Goal: Task Accomplishment & Management: Manage account settings

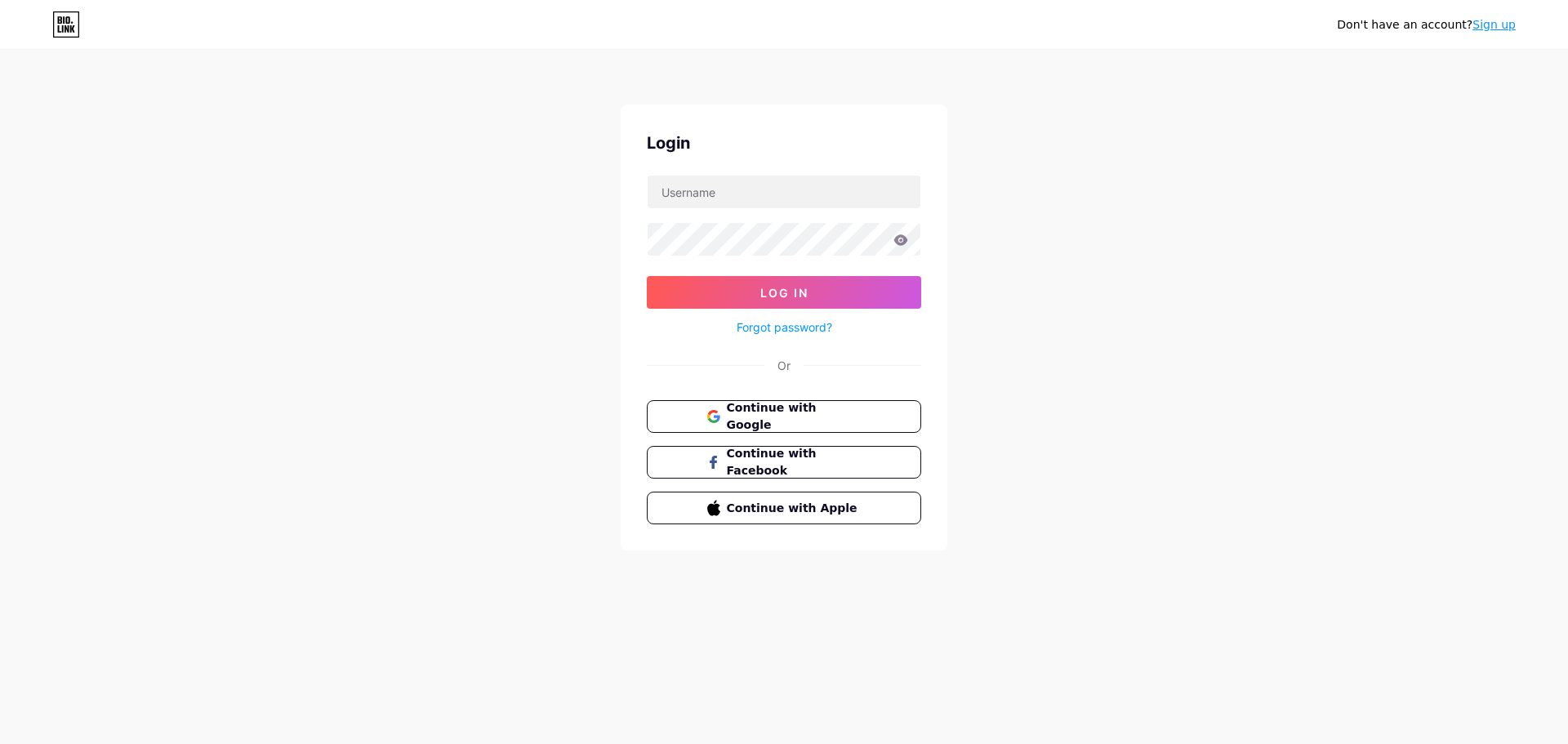
click at [758, 211] on form "Log In Forgot password?" at bounding box center [784, 256] width 274 height 163
click at [761, 198] on input "text" at bounding box center [784, 192] width 273 height 32
click at [646, 276] on button "Log In" at bounding box center [784, 292] width 274 height 32
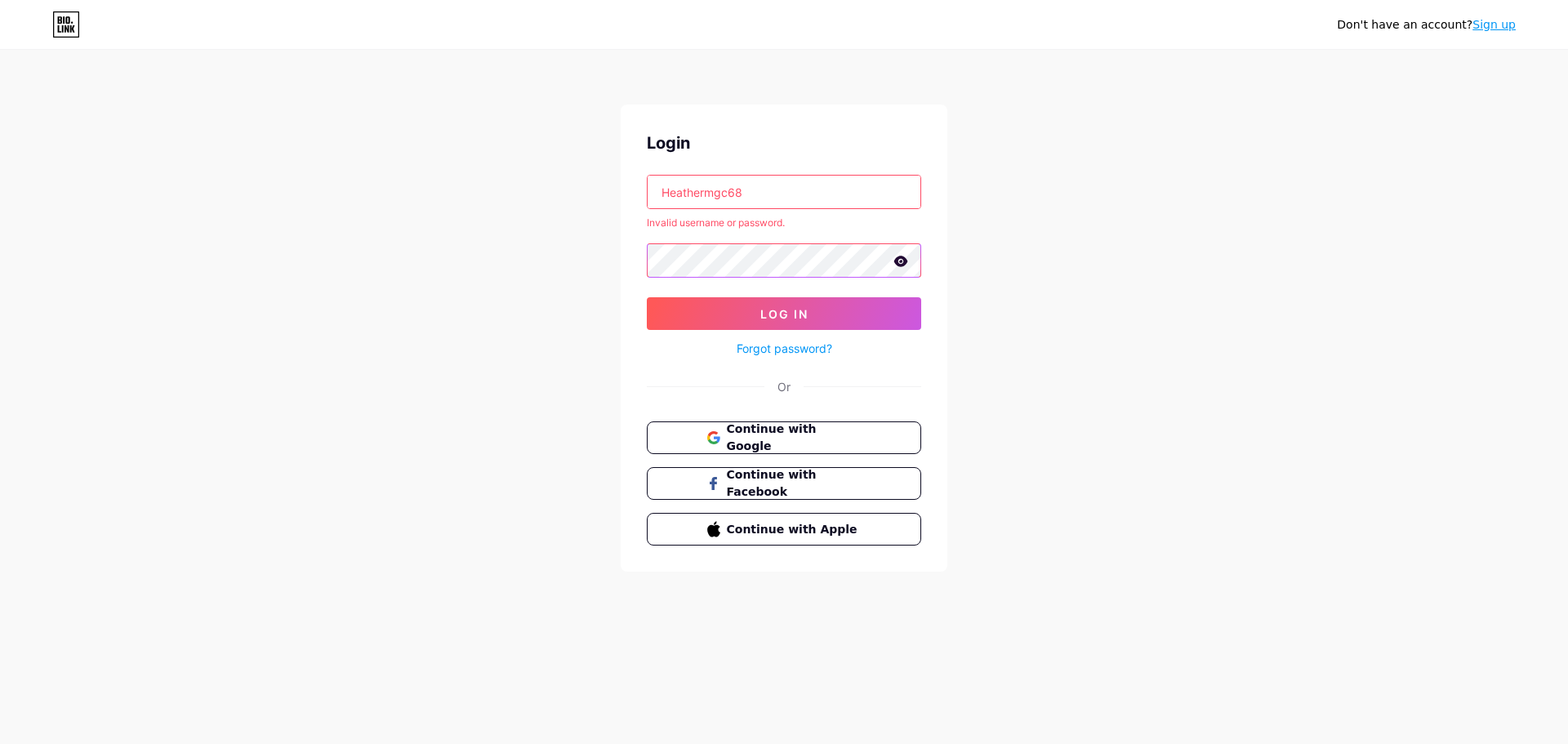
click at [638, 251] on div "Login Heathermgc68 Invalid username or password. Log In Forgot password? Or Con…" at bounding box center [784, 338] width 326 height 467
click at [905, 257] on icon at bounding box center [900, 261] width 14 height 11
click at [790, 308] on span "Log In" at bounding box center [784, 314] width 49 height 14
click at [750, 189] on input "Heathermgc68" at bounding box center [784, 192] width 273 height 32
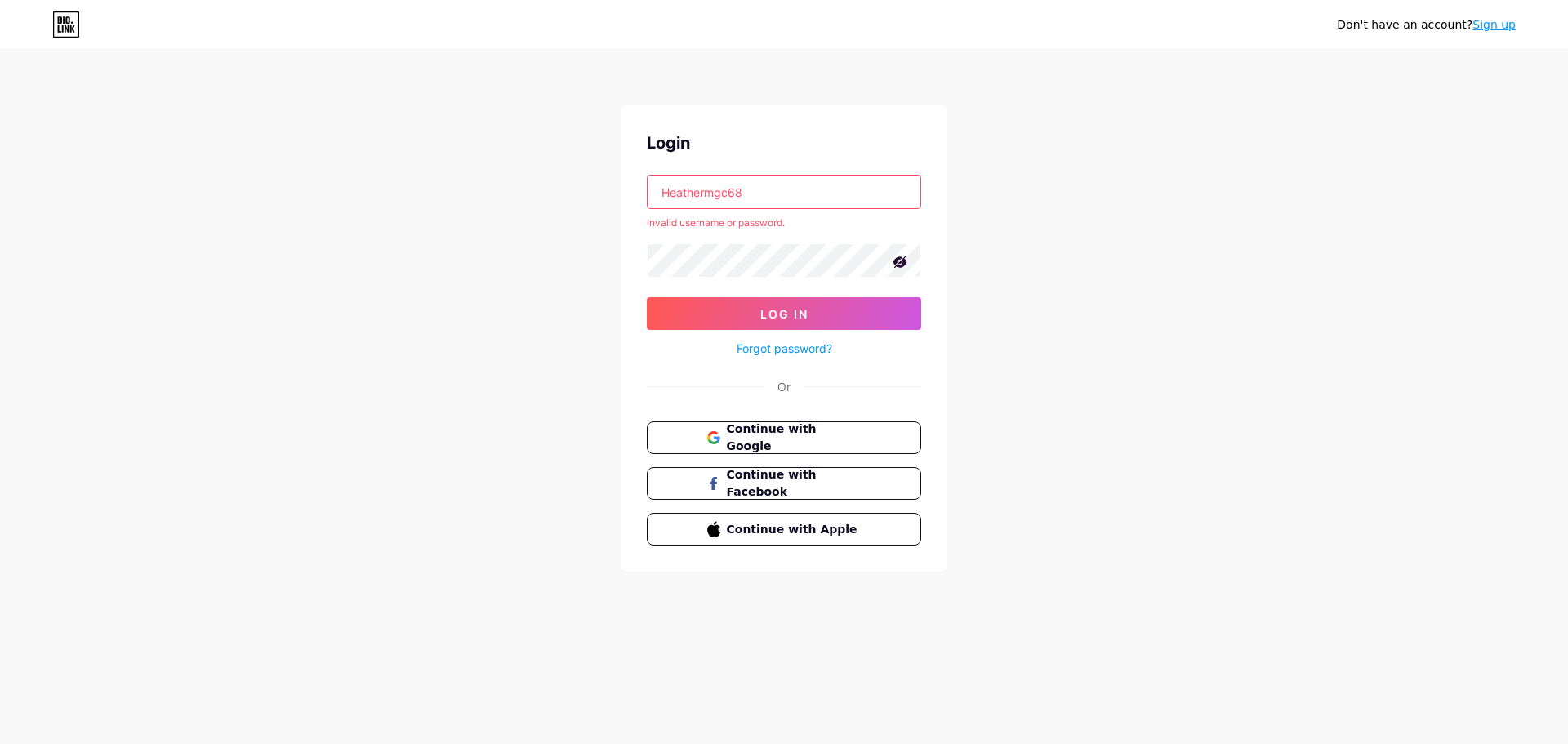
click at [750, 189] on input "Heathermgc68" at bounding box center [784, 192] width 273 height 32
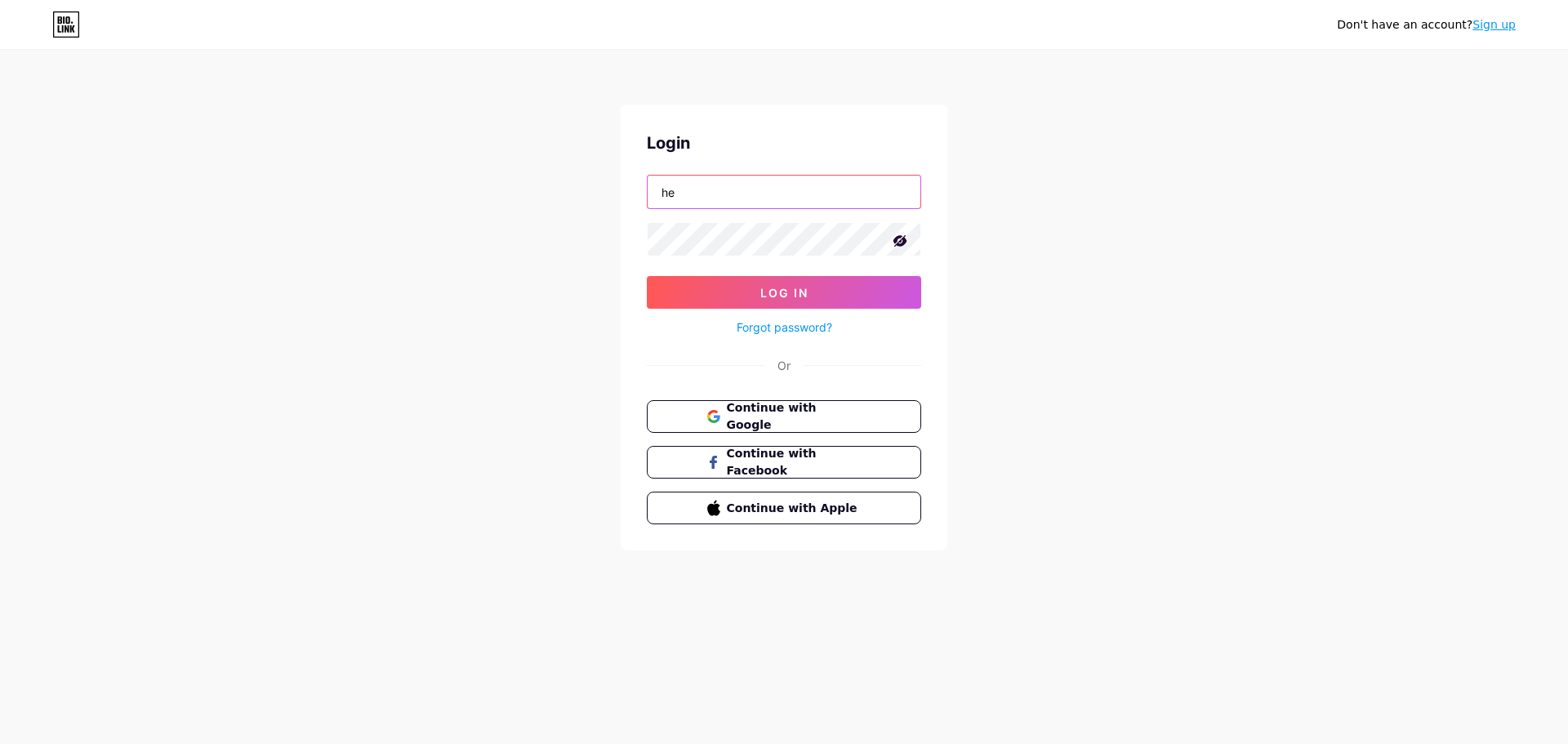
type input "h"
type input "[EMAIL_ADDRESS][DOMAIN_NAME]"
click at [646, 276] on button "Log In" at bounding box center [784, 292] width 274 height 32
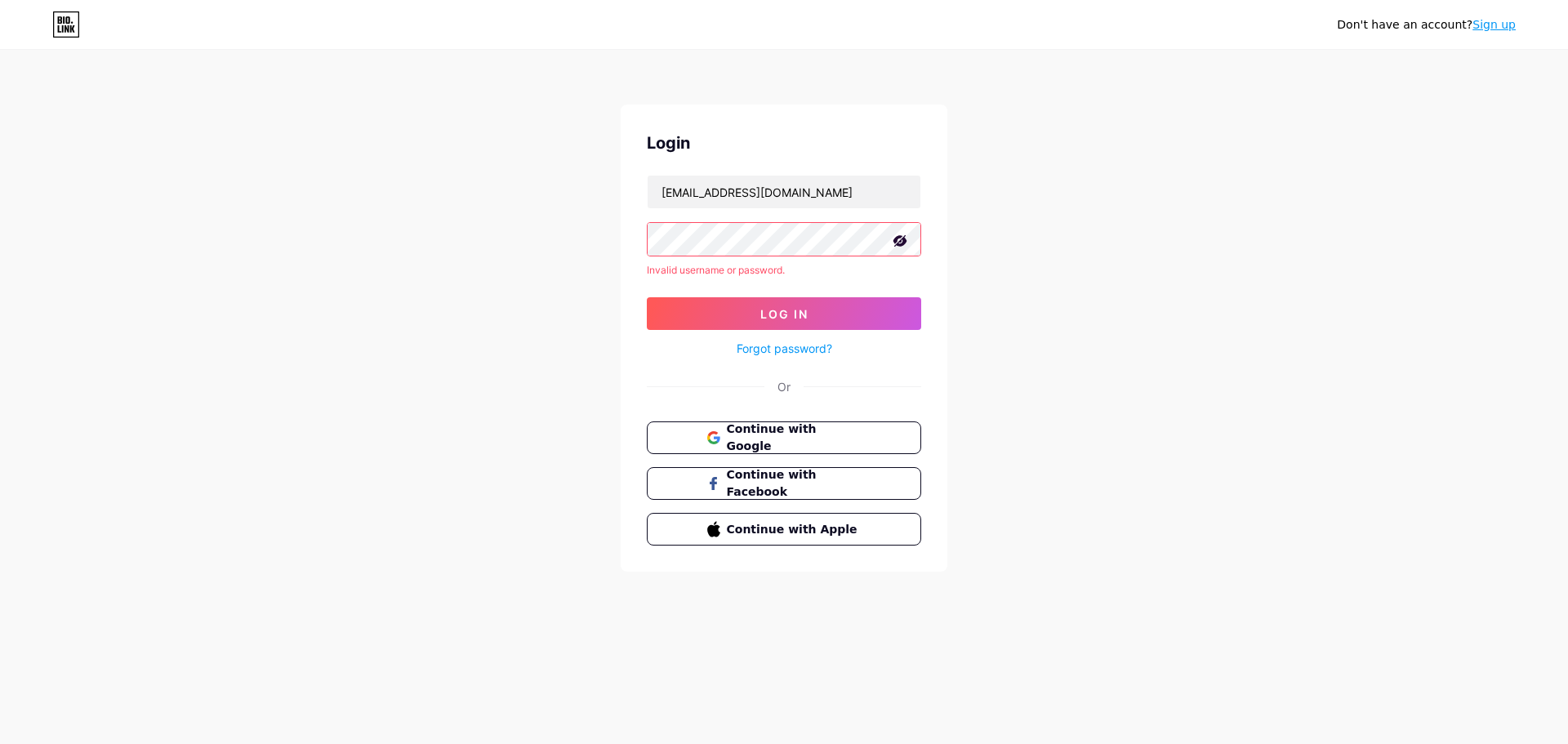
click at [781, 211] on form "[EMAIL_ADDRESS][DOMAIN_NAME] Invalid username or password. Log In Forgot passwo…" at bounding box center [784, 267] width 274 height 184
click at [794, 200] on input "[EMAIL_ADDRESS][DOMAIN_NAME]" at bounding box center [784, 192] width 273 height 32
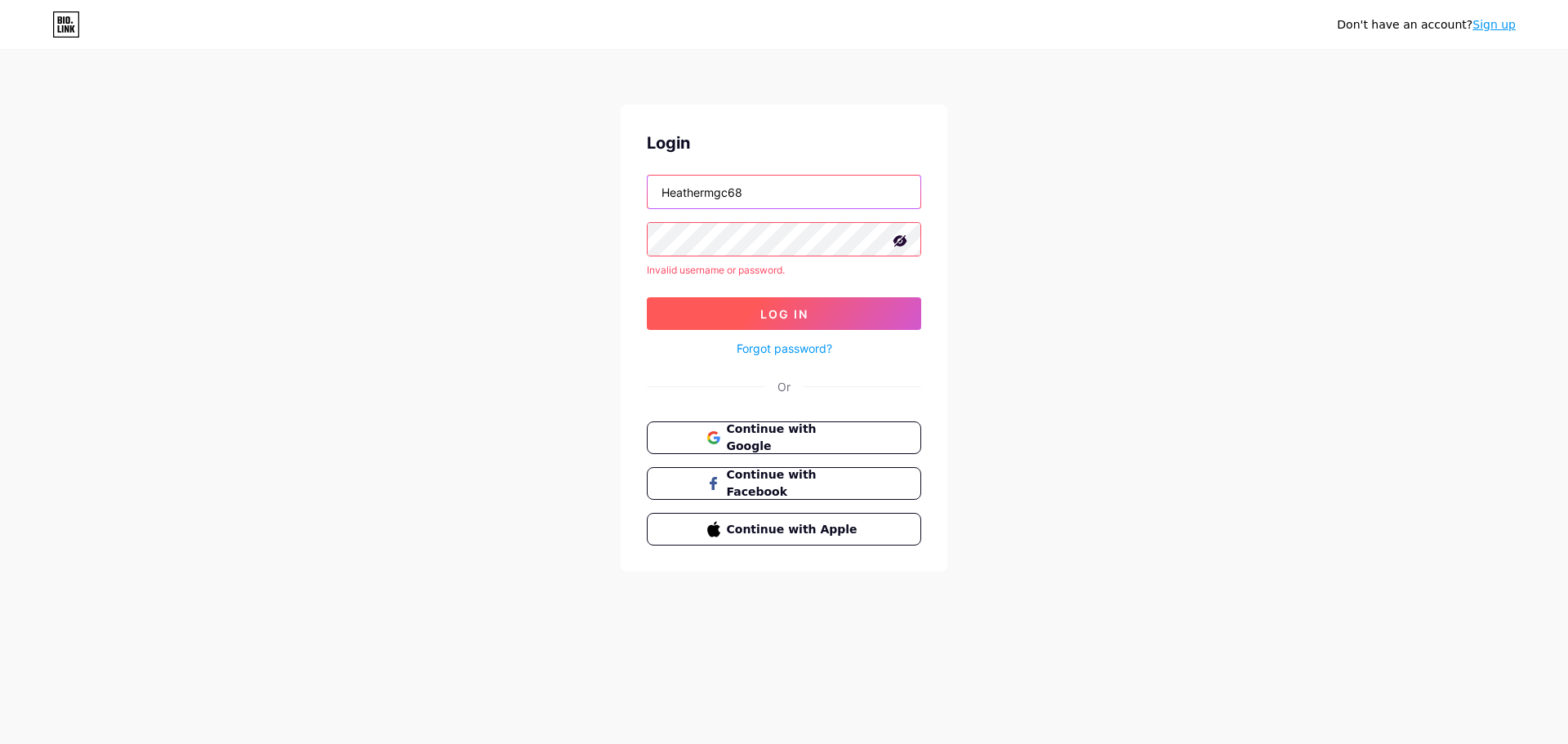
type input "Heathermgc68"
click at [791, 312] on span "Log In" at bounding box center [784, 314] width 49 height 14
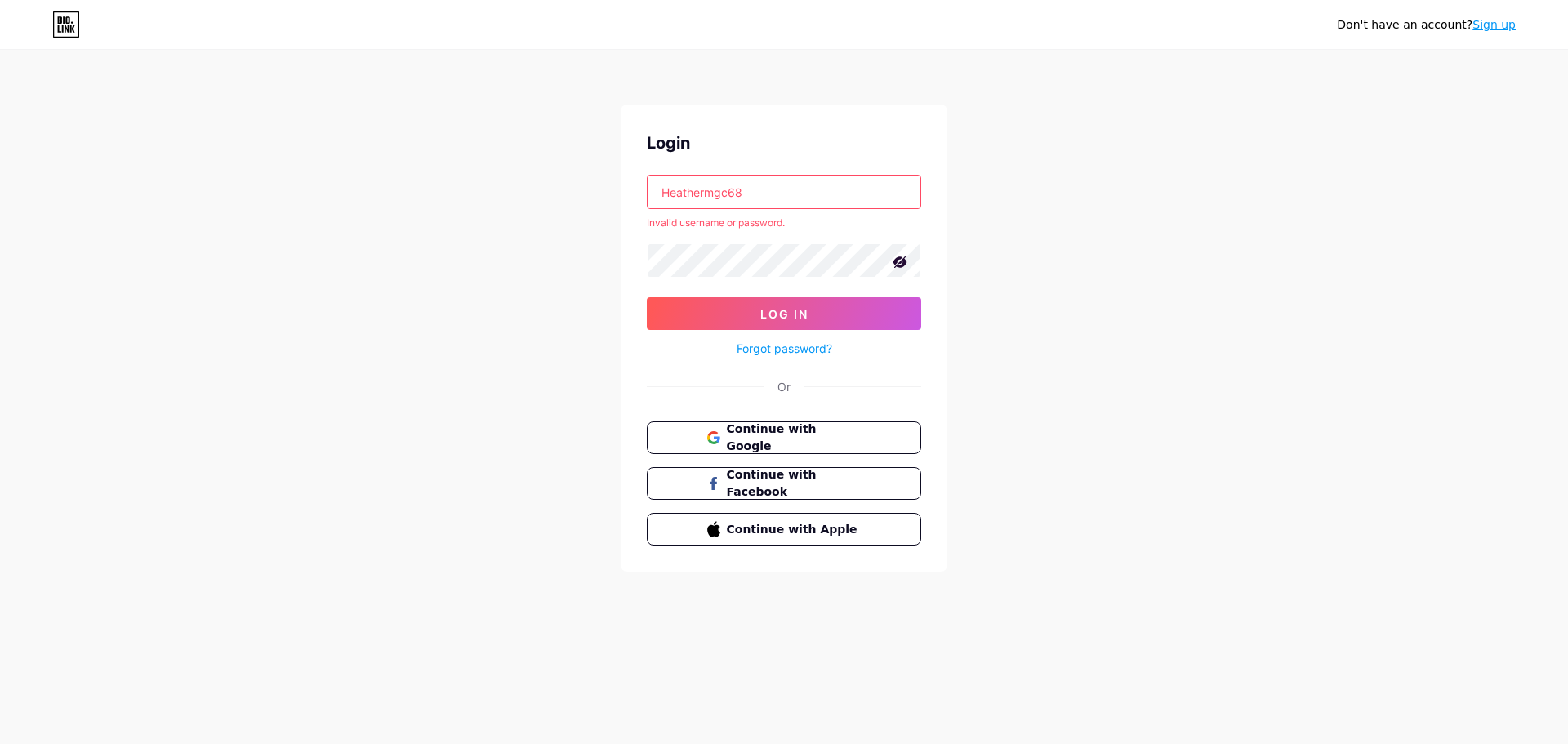
click at [1092, 187] on div "Don't have an account? Sign up Login Heathermgc68 Invalid username or password.…" at bounding box center [784, 312] width 1568 height 624
click at [826, 427] on button "Continue with Google" at bounding box center [783, 438] width 279 height 33
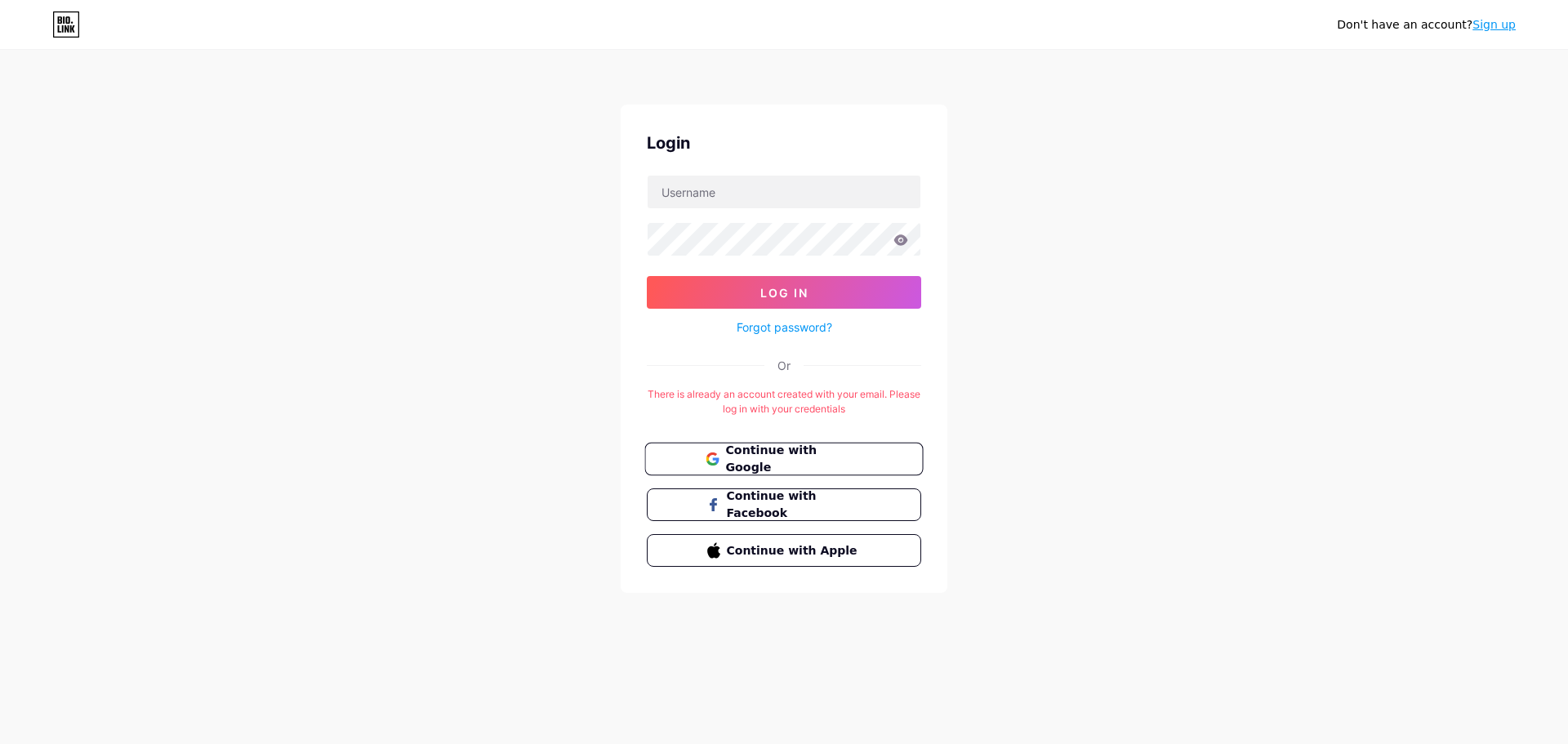
click at [768, 466] on span "Continue with Google" at bounding box center [793, 459] width 136 height 35
click at [724, 213] on form "Log In Forgot password?" at bounding box center [784, 256] width 274 height 163
click at [733, 201] on input "text" at bounding box center [784, 192] width 273 height 32
click at [769, 190] on input "text" at bounding box center [784, 192] width 273 height 32
type input "H"
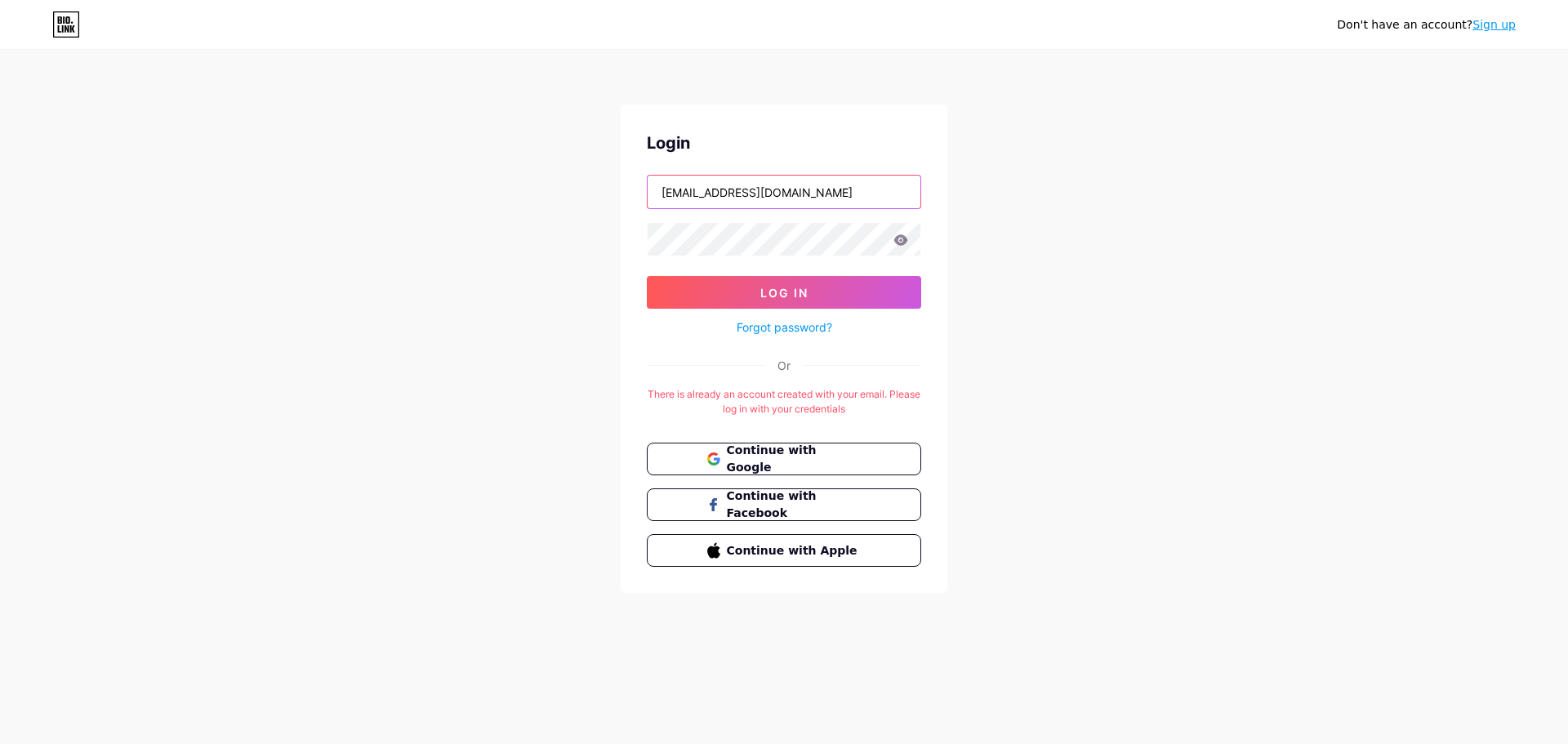
type input "[EMAIL_ADDRESS][DOMAIN_NAME]"
click at [901, 245] on icon at bounding box center [901, 239] width 14 height 10
click at [785, 293] on span "Log In" at bounding box center [784, 293] width 49 height 14
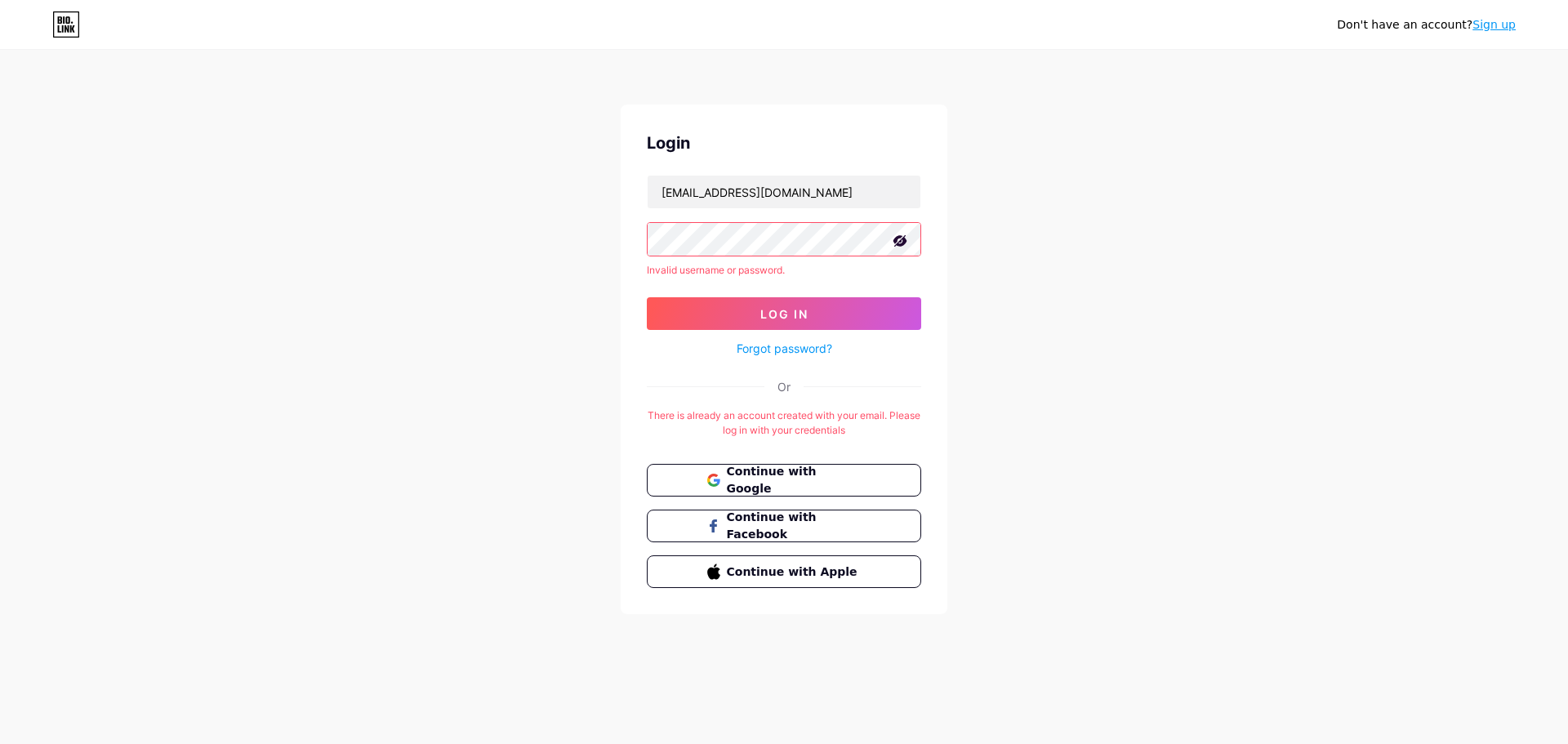
click at [617, 239] on div "Don't have an account? Sign up Login [EMAIL_ADDRESS][DOMAIN_NAME] Invalid usern…" at bounding box center [784, 333] width 1568 height 666
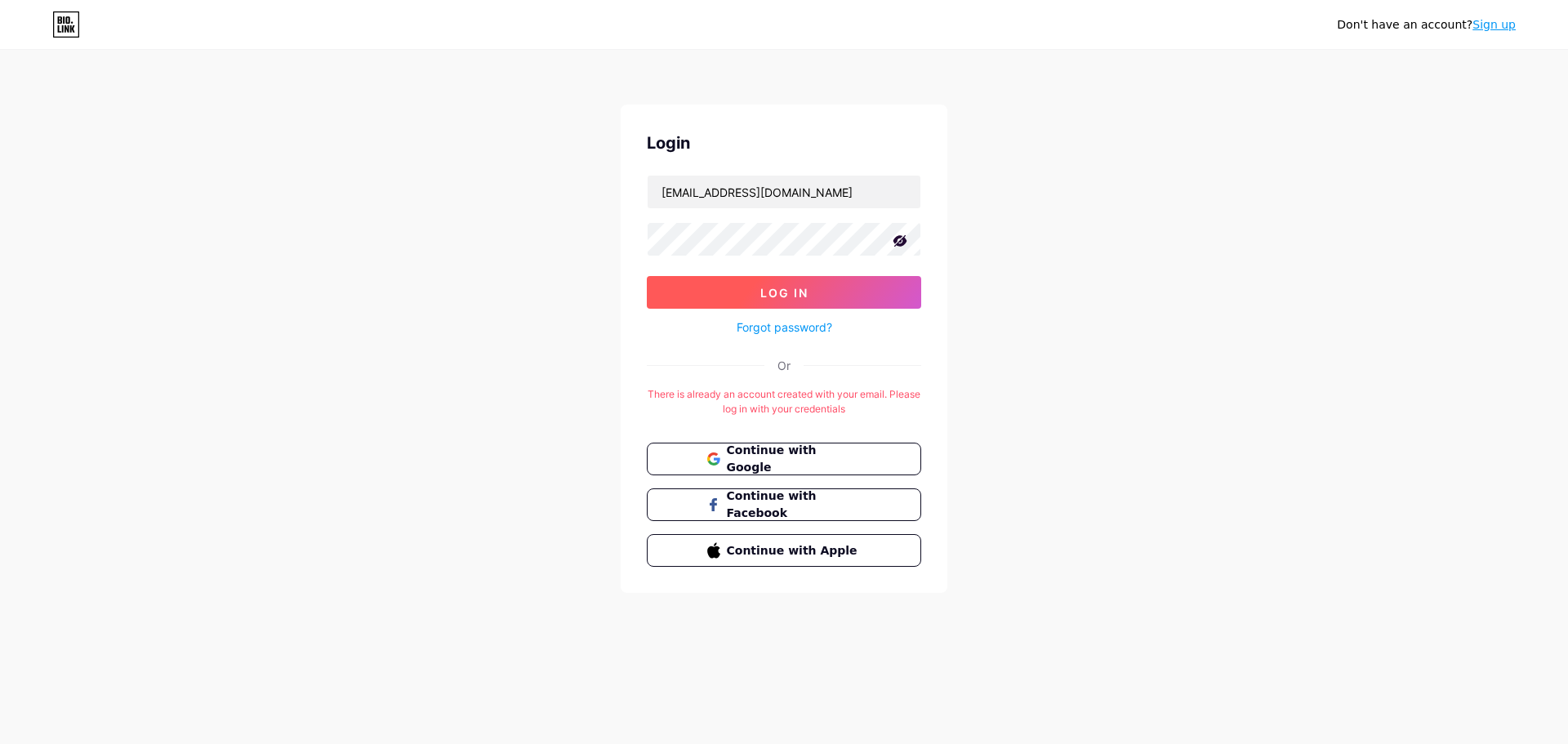
click at [866, 292] on button "Log In" at bounding box center [784, 292] width 274 height 32
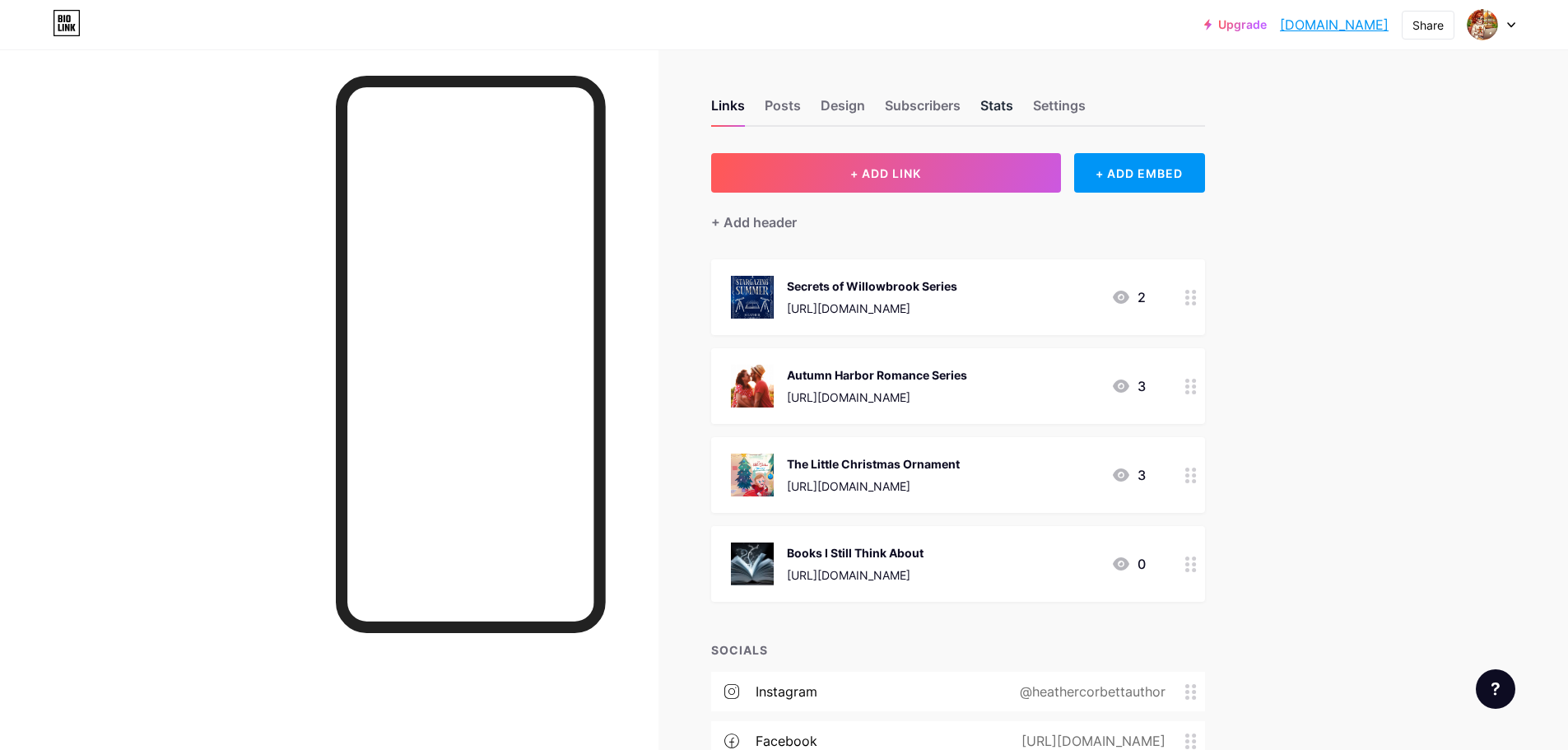
click at [1013, 109] on div "Stats" at bounding box center [997, 110] width 33 height 30
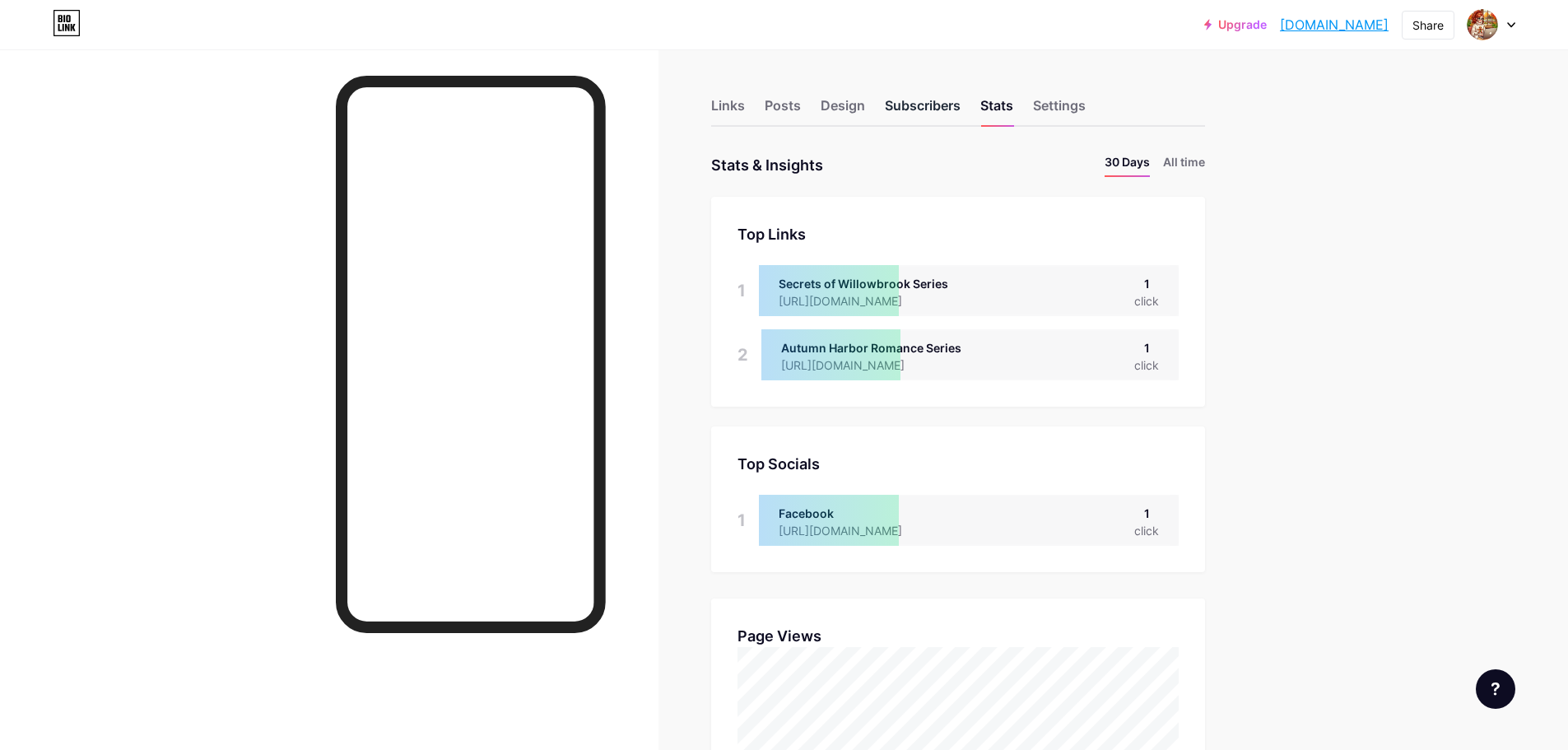
click at [915, 109] on div "Subscribers" at bounding box center [923, 110] width 76 height 30
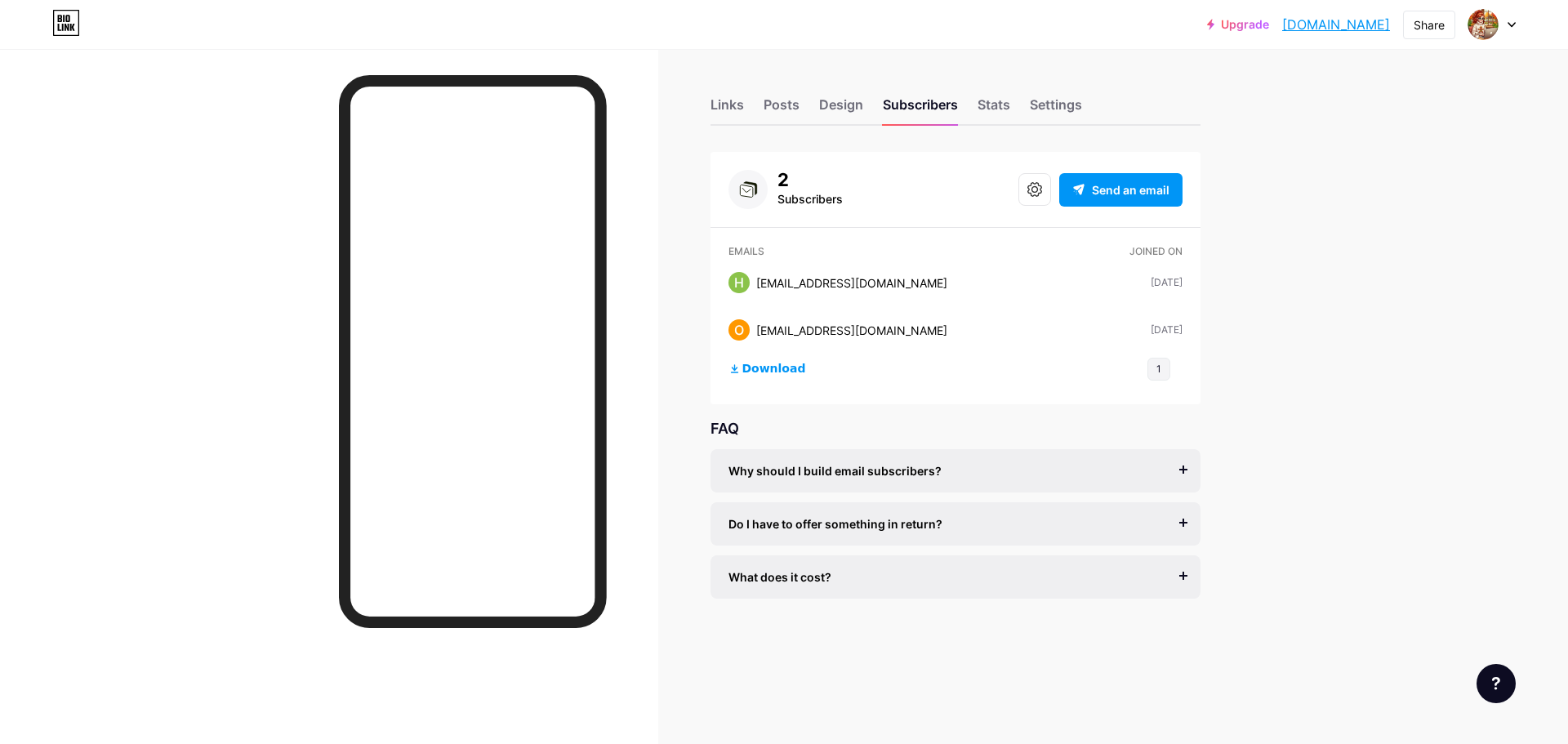
click at [812, 96] on div "Links Posts Design Subscribers Stats Settings" at bounding box center [955, 97] width 490 height 57
click at [828, 103] on div "Design" at bounding box center [841, 109] width 44 height 30
click at [734, 108] on div "Links" at bounding box center [727, 109] width 33 height 30
